Goal: Information Seeking & Learning: Learn about a topic

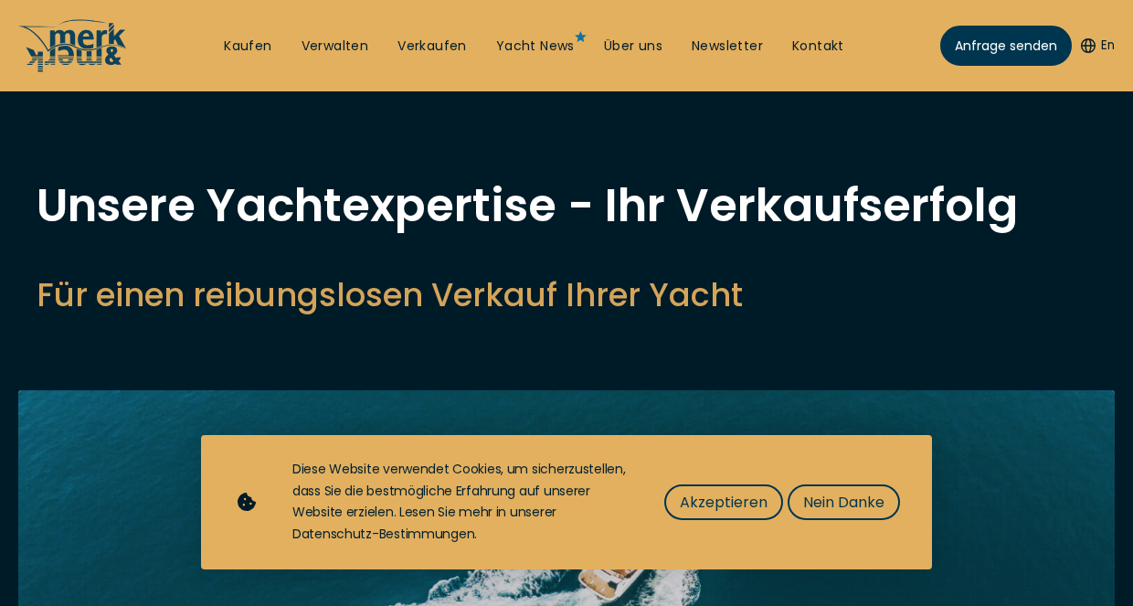
select select "sell"
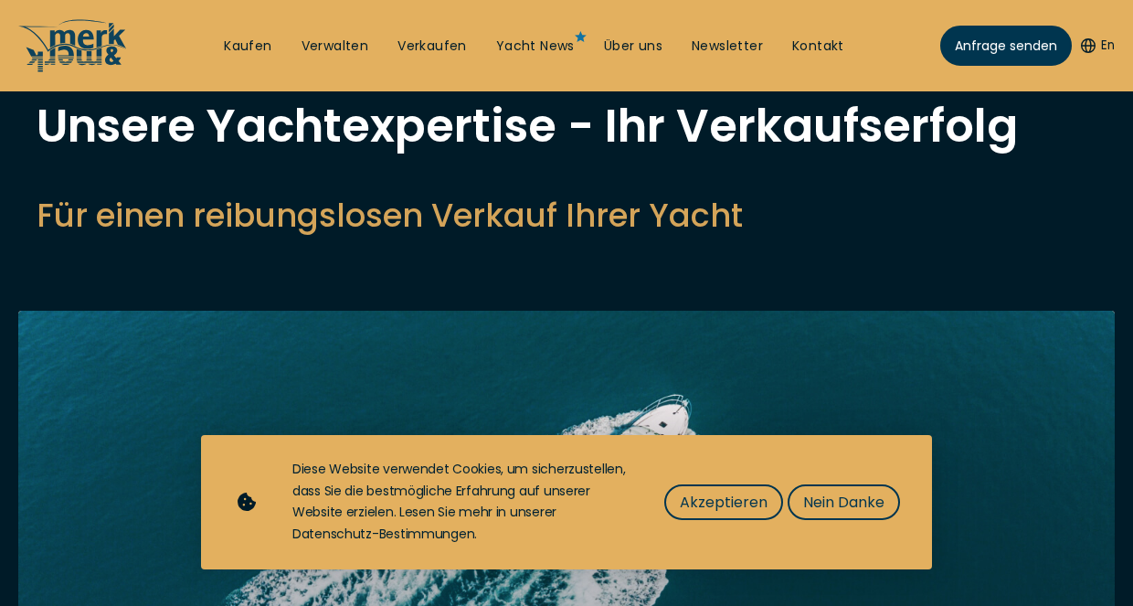
scroll to position [81, 0]
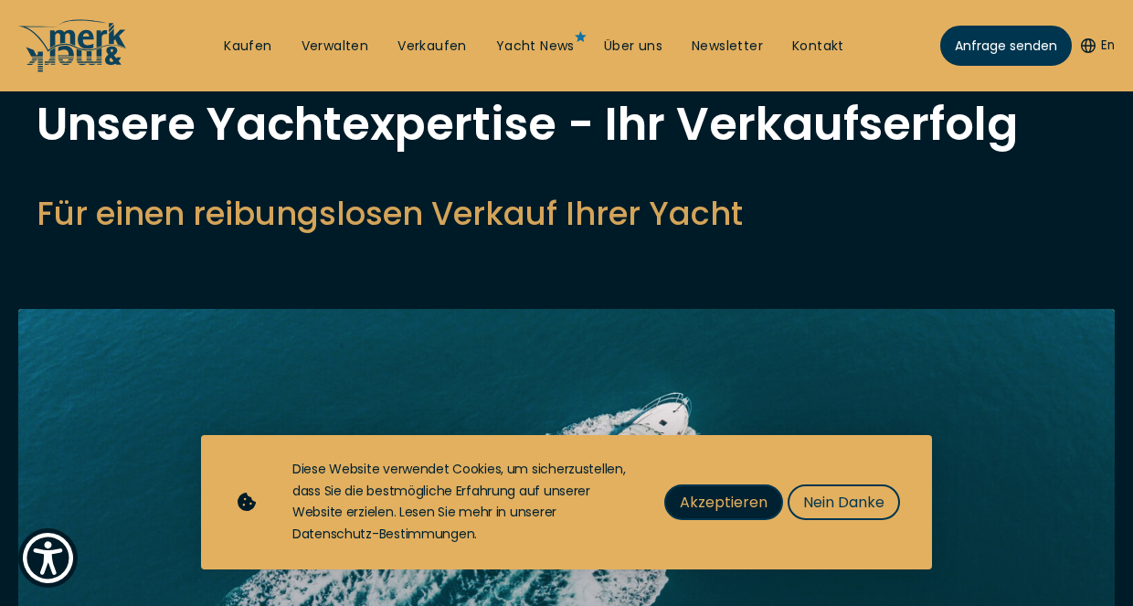
click at [740, 494] on span "Akzeptieren" at bounding box center [724, 501] width 88 height 23
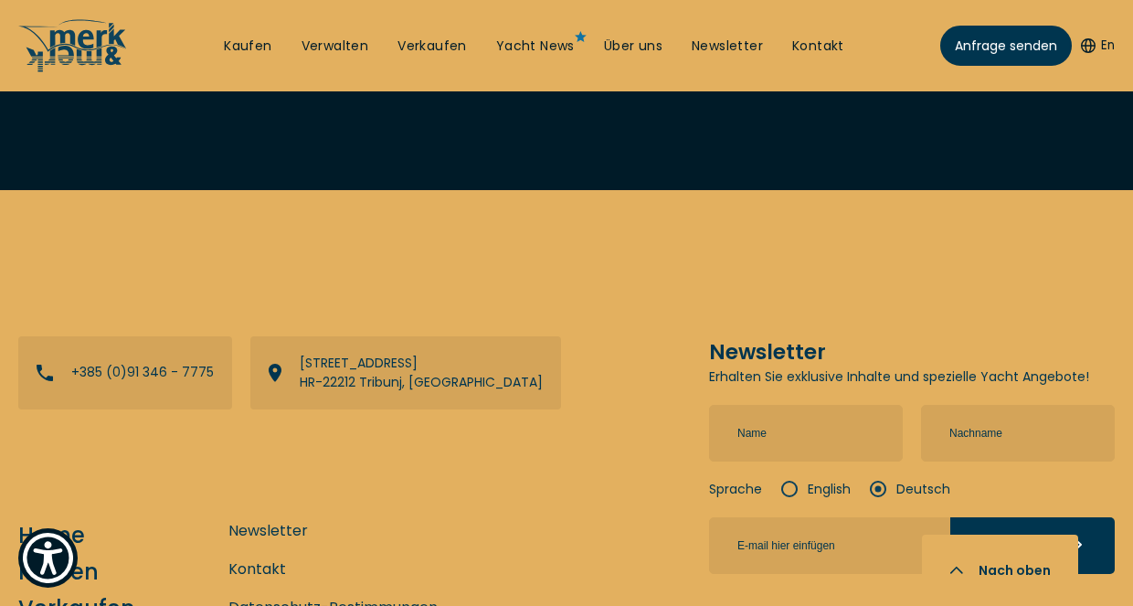
scroll to position [6704, 0]
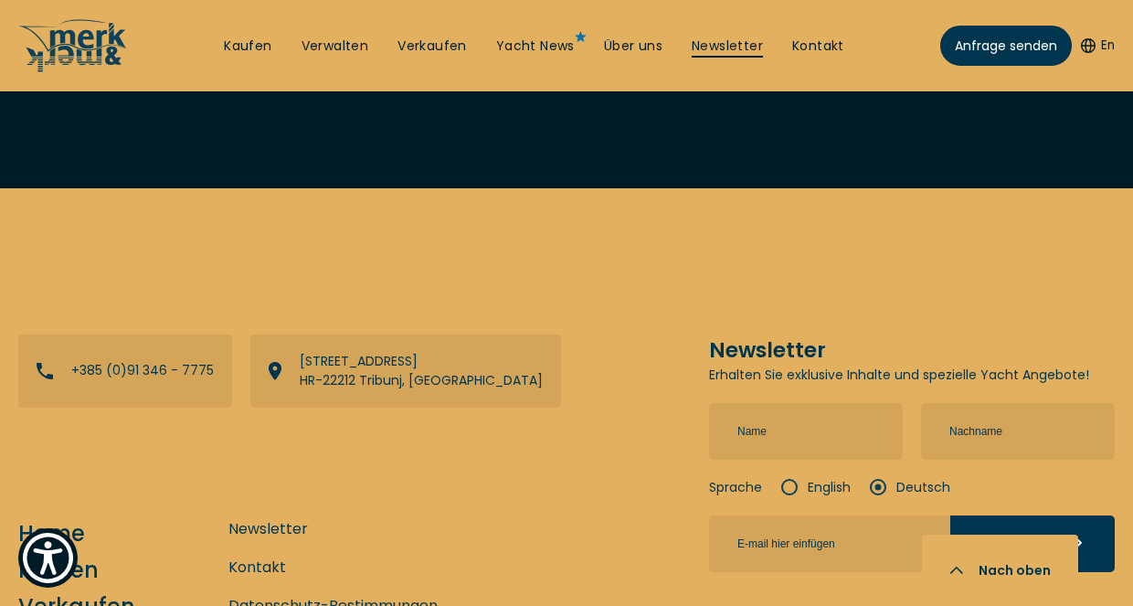
click at [722, 40] on link "Newsletter" at bounding box center [726, 46] width 71 height 18
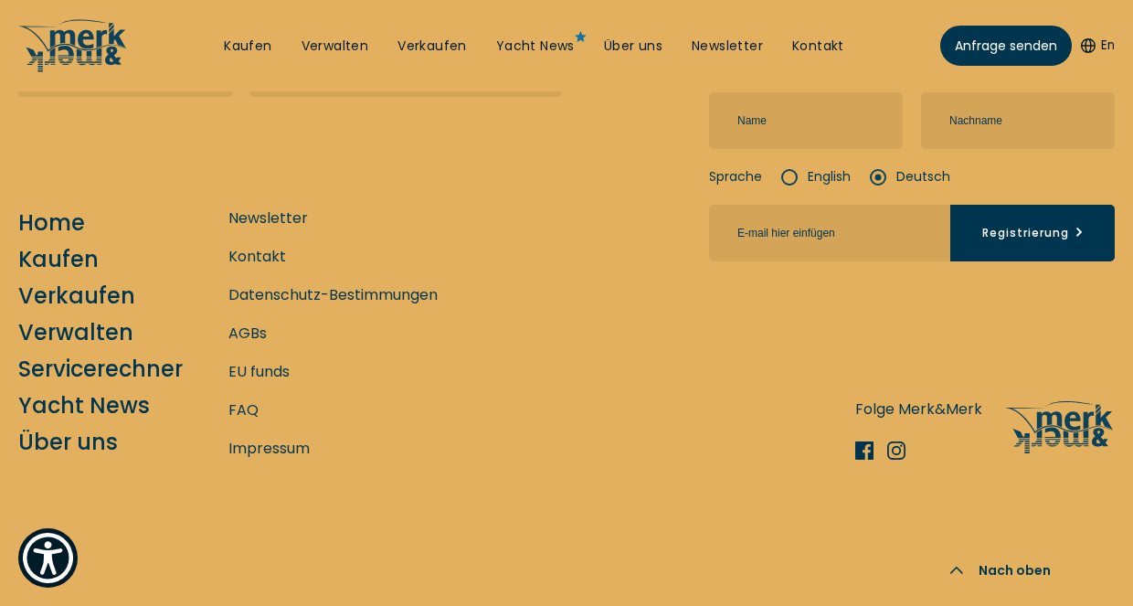
scroll to position [1165, 0]
click at [255, 40] on link "Kaufen" at bounding box center [247, 46] width 47 height 18
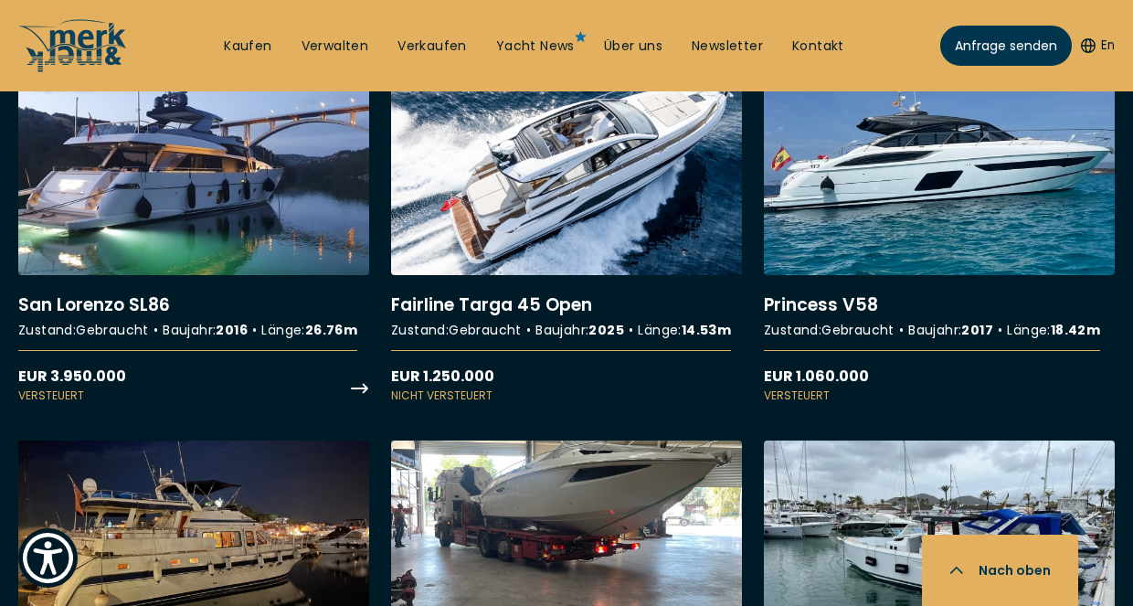
scroll to position [4116, 0]
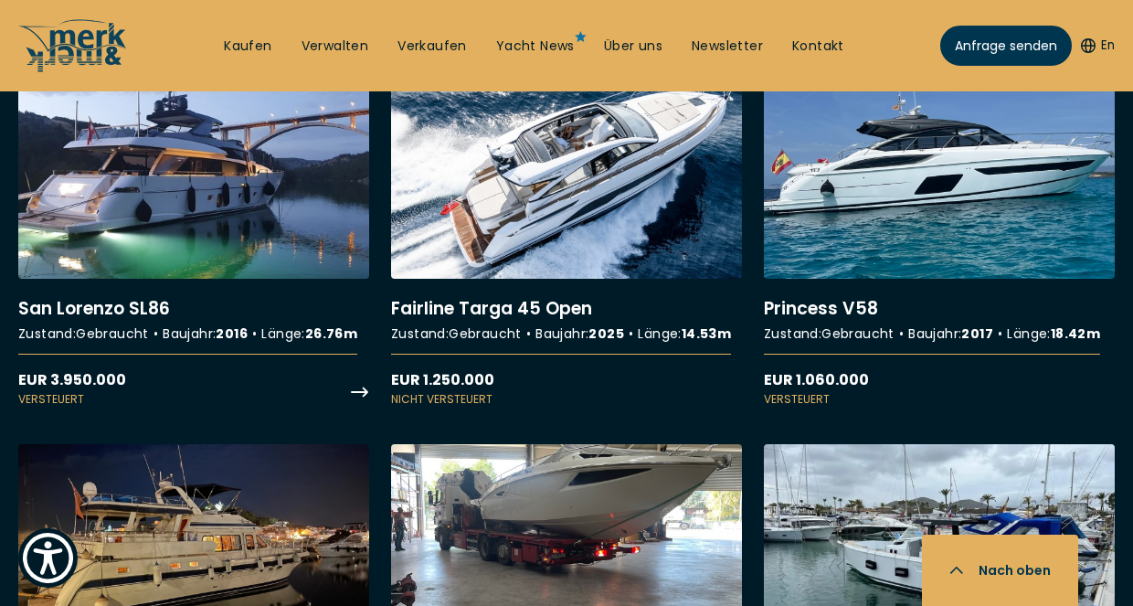
click at [209, 281] on link "More details about [GEOGRAPHIC_DATA] SL86" at bounding box center [193, 238] width 351 height 337
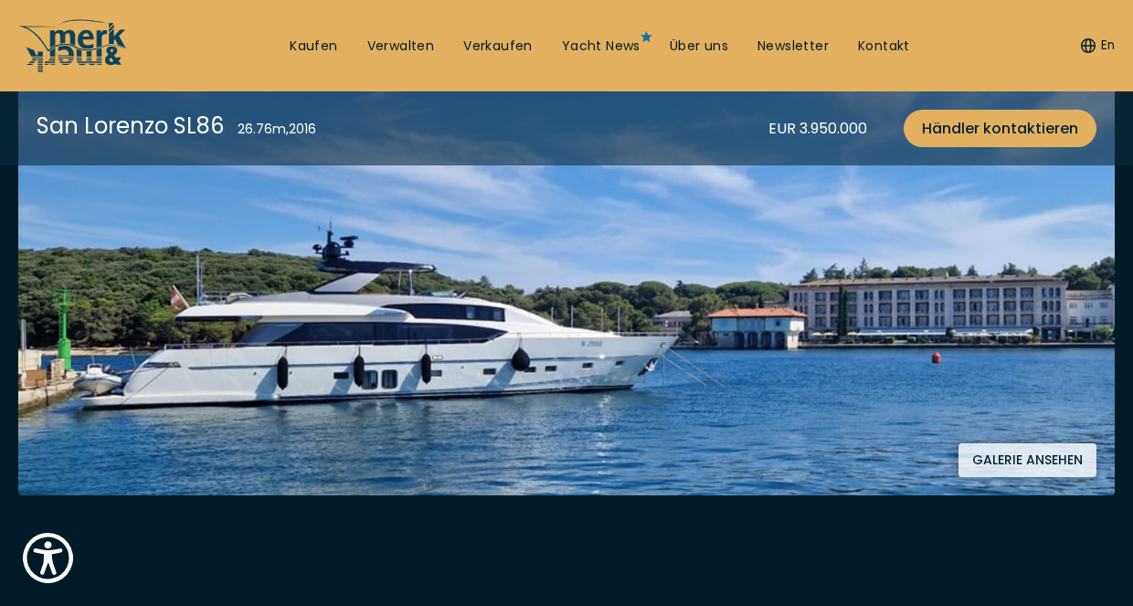
scroll to position [368, 0]
click at [1008, 462] on button "Galerie ansehen" at bounding box center [1027, 460] width 138 height 34
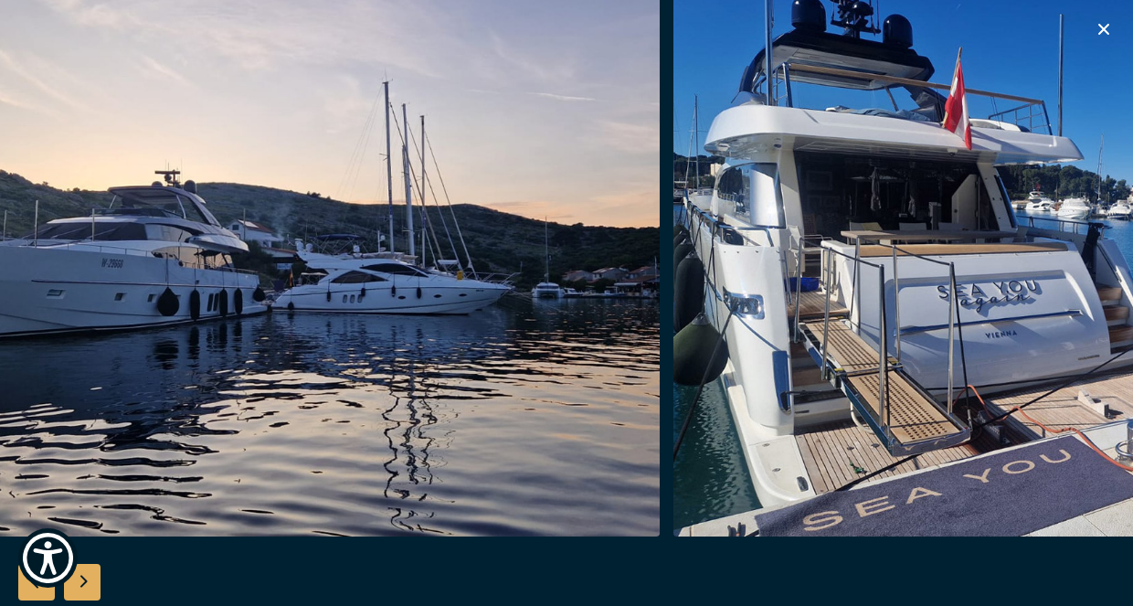
click at [1098, 322] on img "button" at bounding box center [1108, 244] width 870 height 585
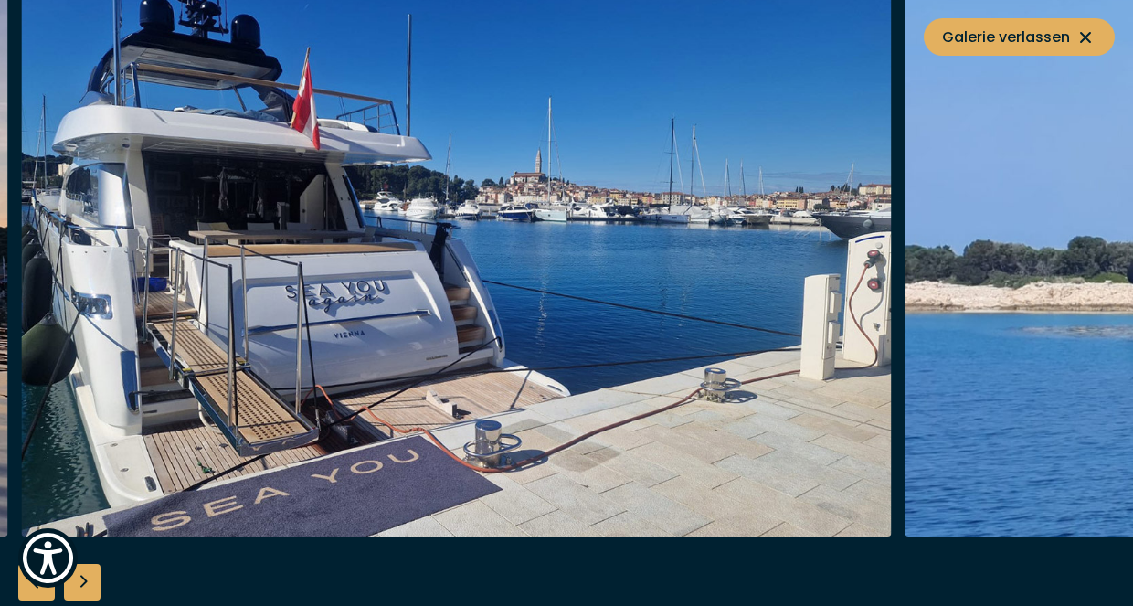
click at [90, 577] on div "Next slide" at bounding box center [82, 582] width 37 height 37
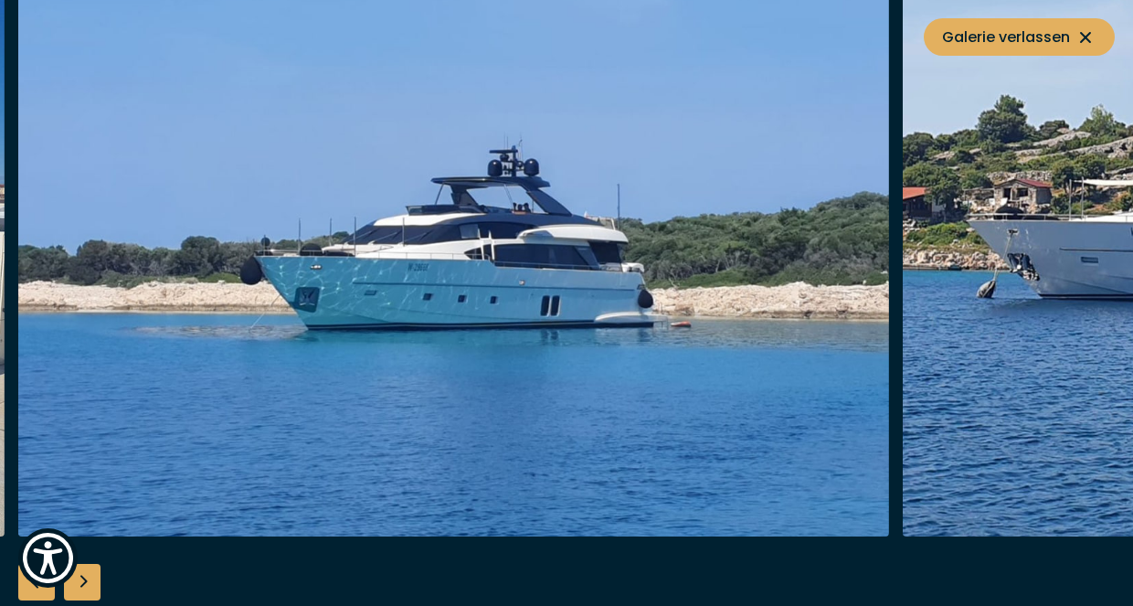
click at [90, 577] on div "Next slide" at bounding box center [82, 582] width 37 height 37
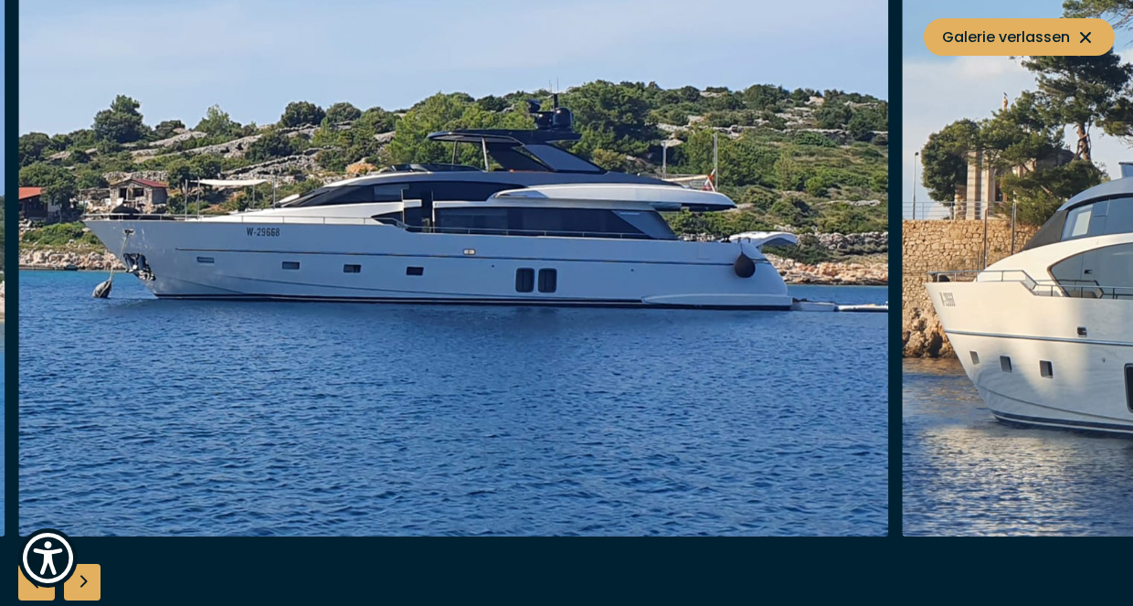
click at [90, 577] on div "Next slide" at bounding box center [82, 582] width 37 height 37
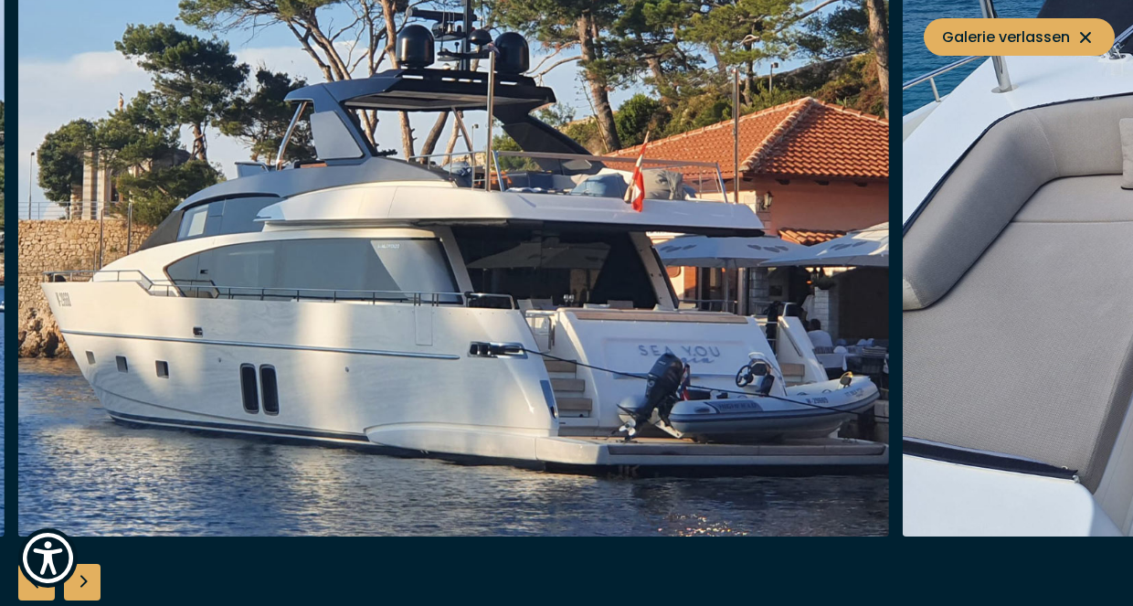
click at [90, 577] on div "Next slide" at bounding box center [82, 582] width 37 height 37
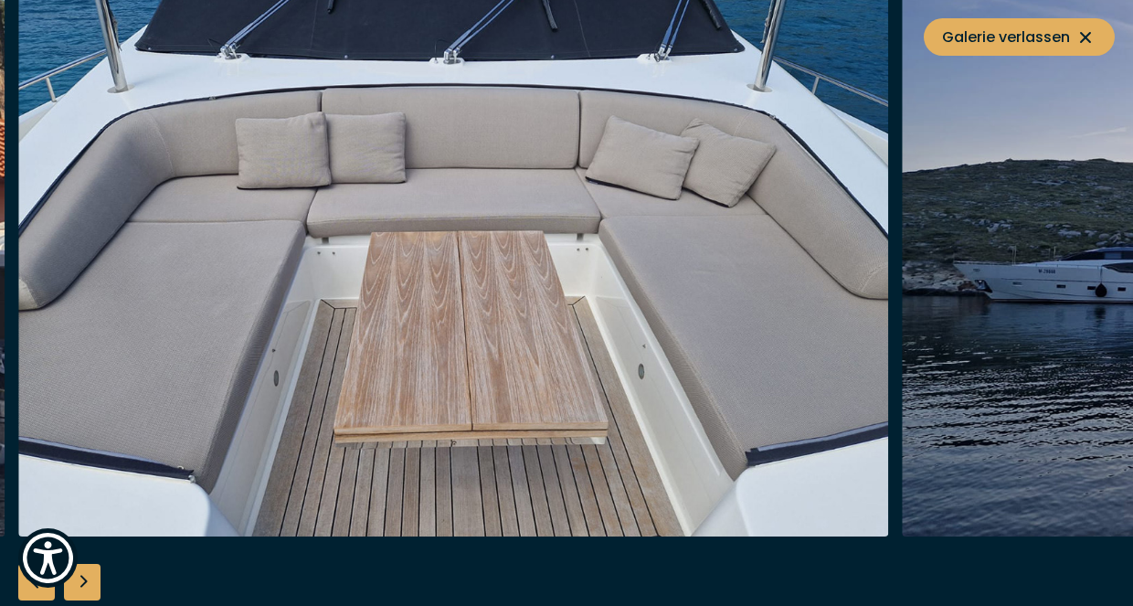
click at [90, 577] on div "Next slide" at bounding box center [82, 582] width 37 height 37
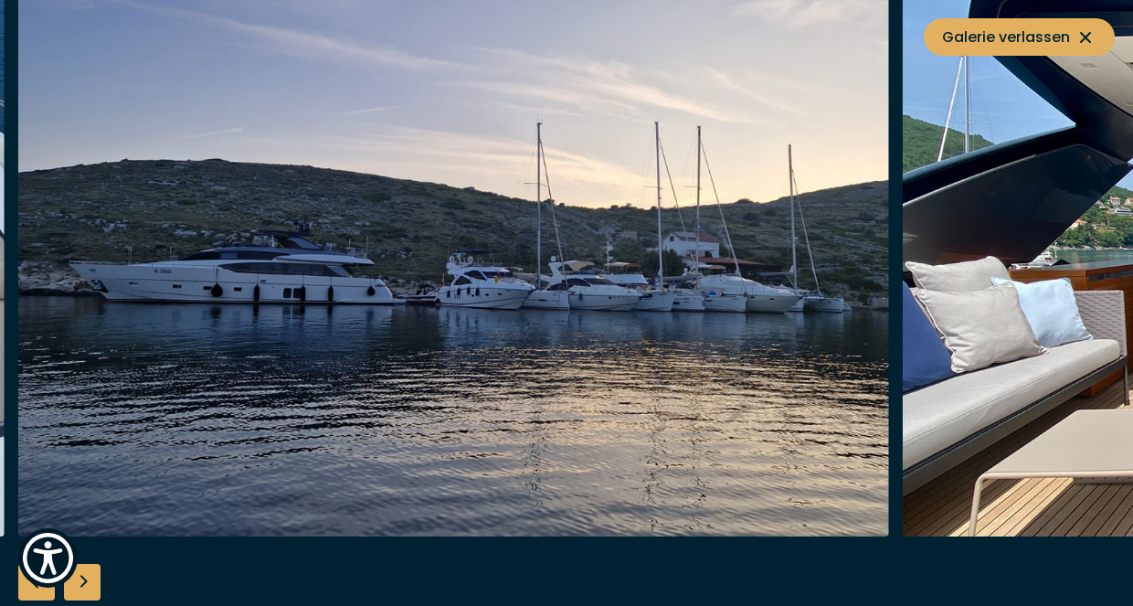
click at [90, 577] on div "Next slide" at bounding box center [82, 582] width 37 height 37
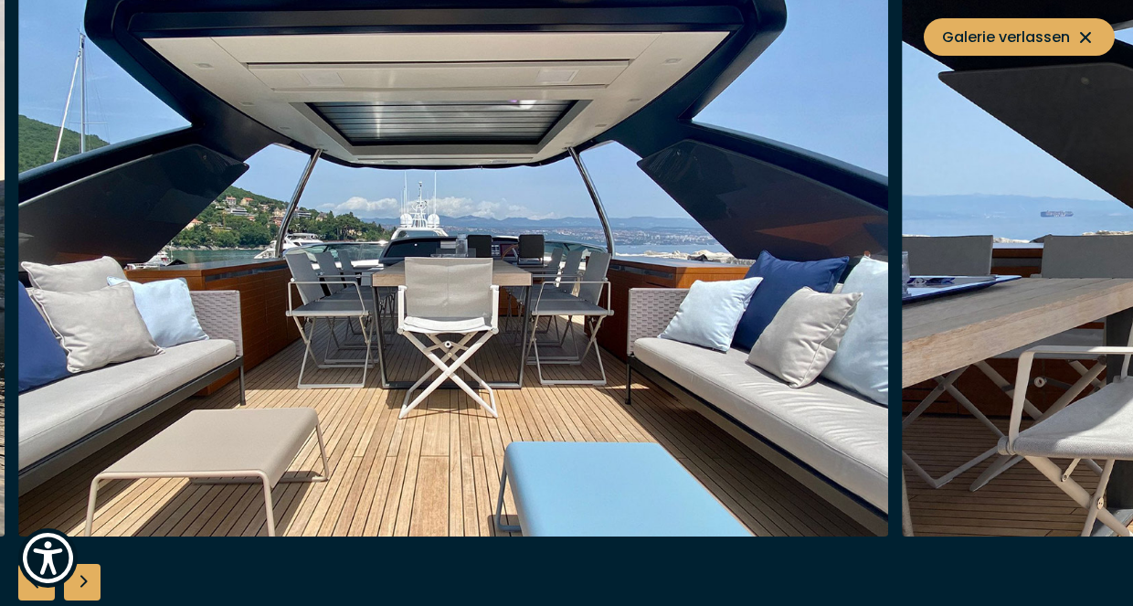
click at [90, 577] on div "Next slide" at bounding box center [82, 582] width 37 height 37
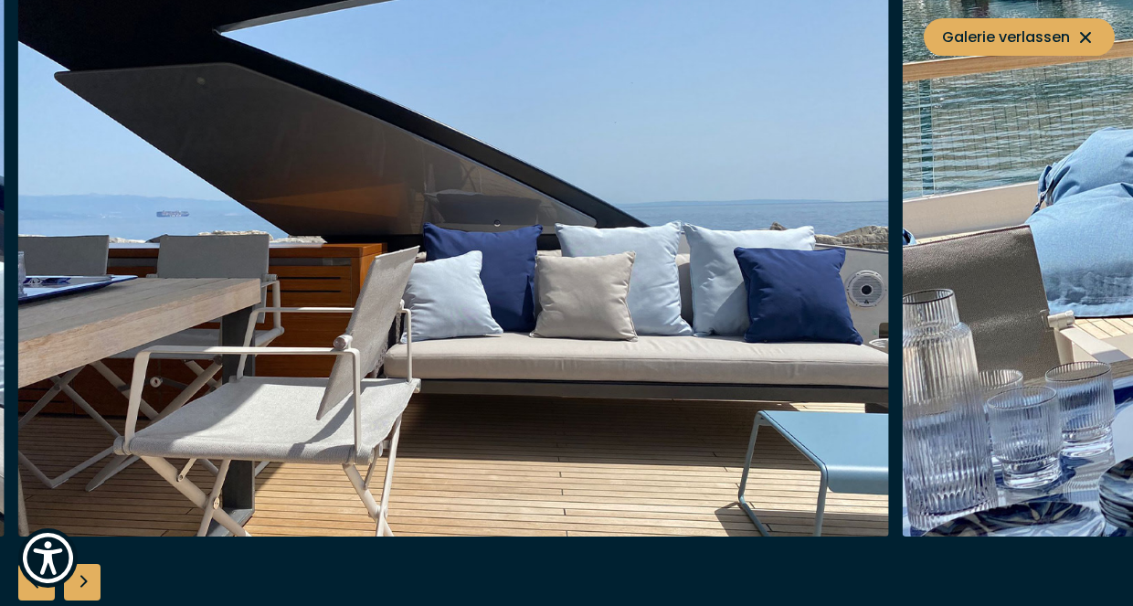
click at [90, 577] on div "Next slide" at bounding box center [82, 582] width 37 height 37
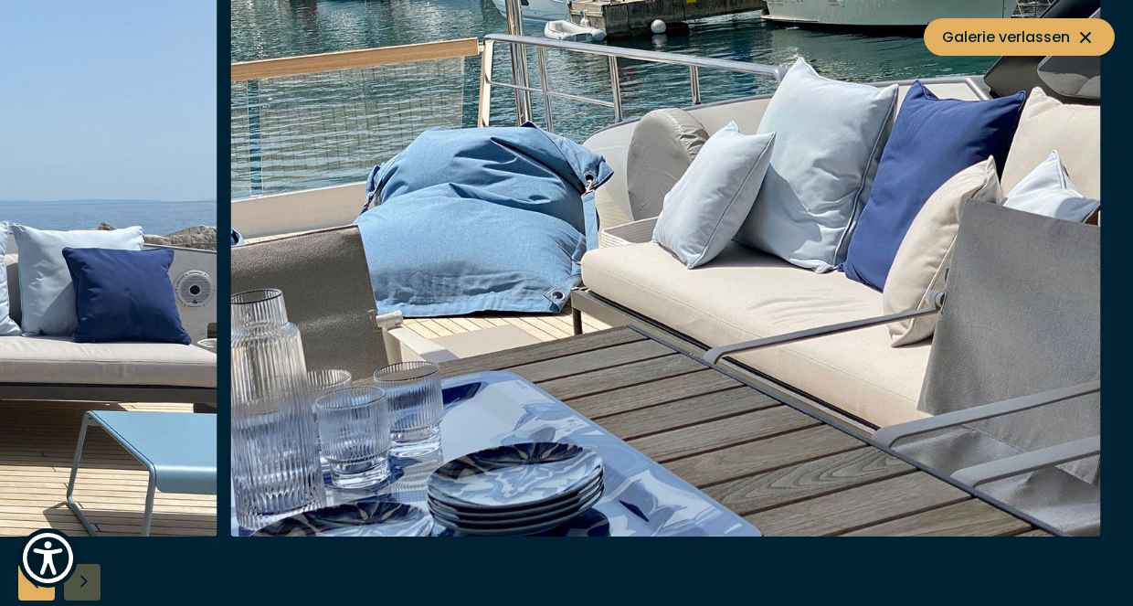
click at [90, 577] on div at bounding box center [566, 303] width 1133 height 703
click at [988, 26] on span "Galerie verlassen" at bounding box center [1019, 37] width 154 height 23
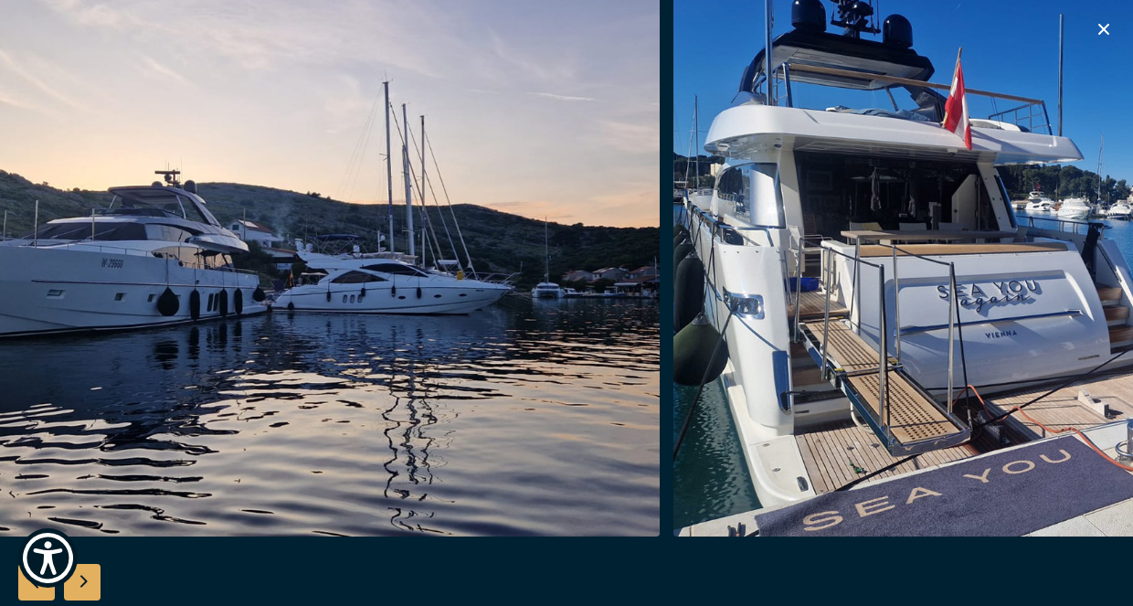
click at [1095, 27] on icon "button" at bounding box center [1103, 29] width 22 height 22
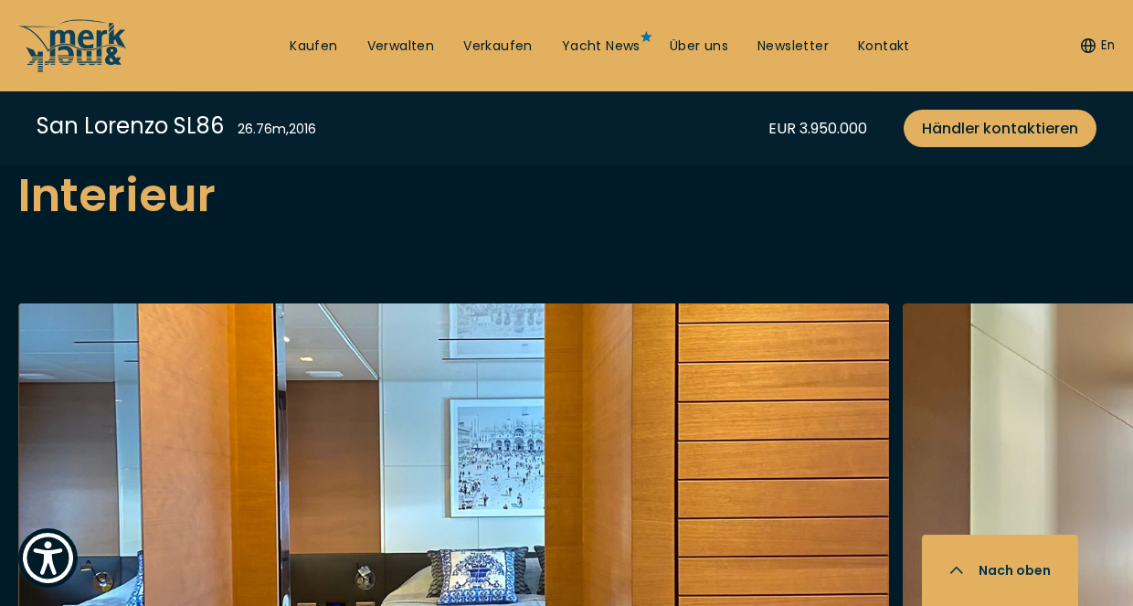
scroll to position [3297, 0]
